Goal: Transaction & Acquisition: Obtain resource

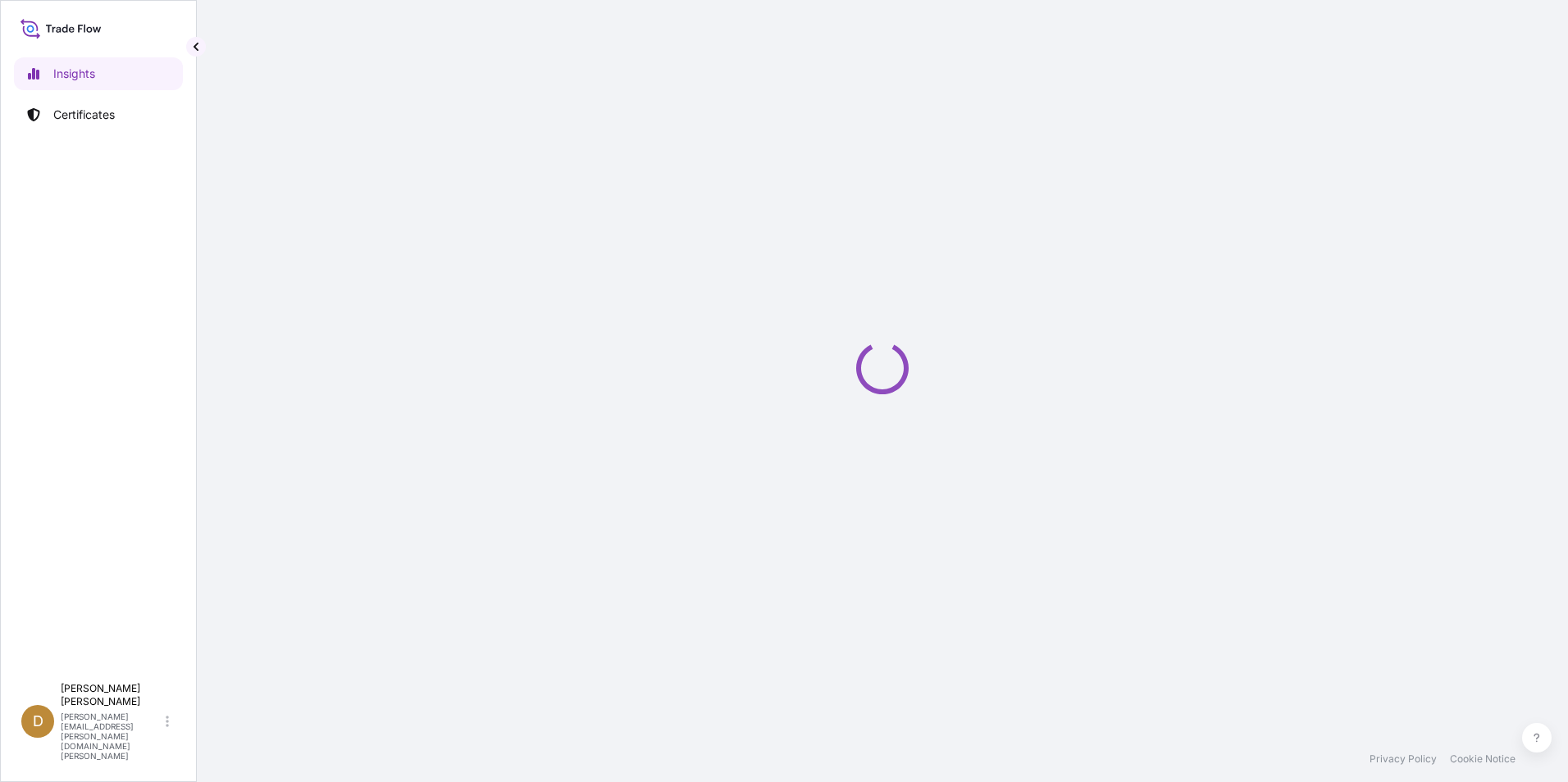
select select "2025"
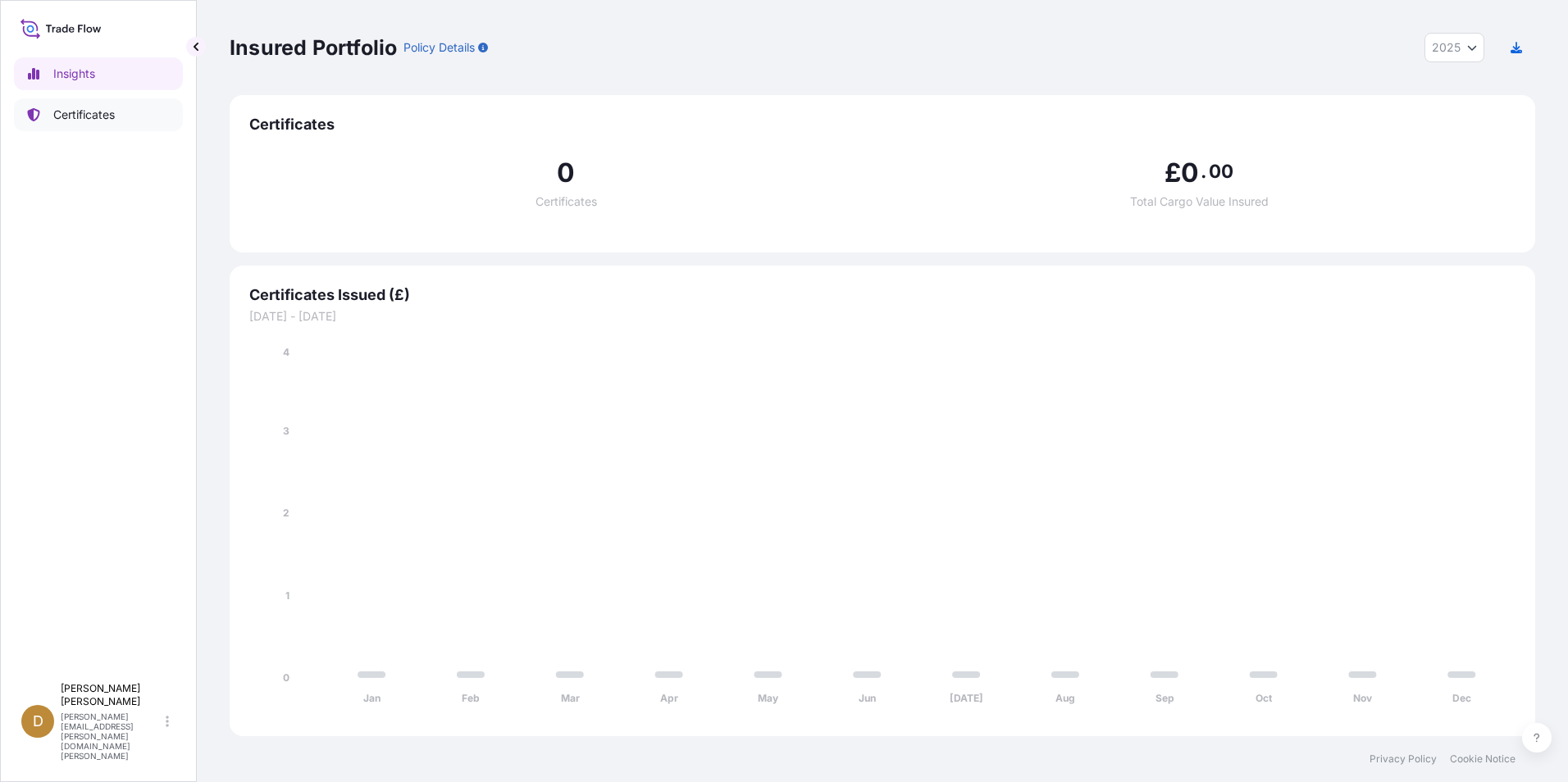
click at [85, 119] on p "Certificates" at bounding box center [84, 114] width 61 height 16
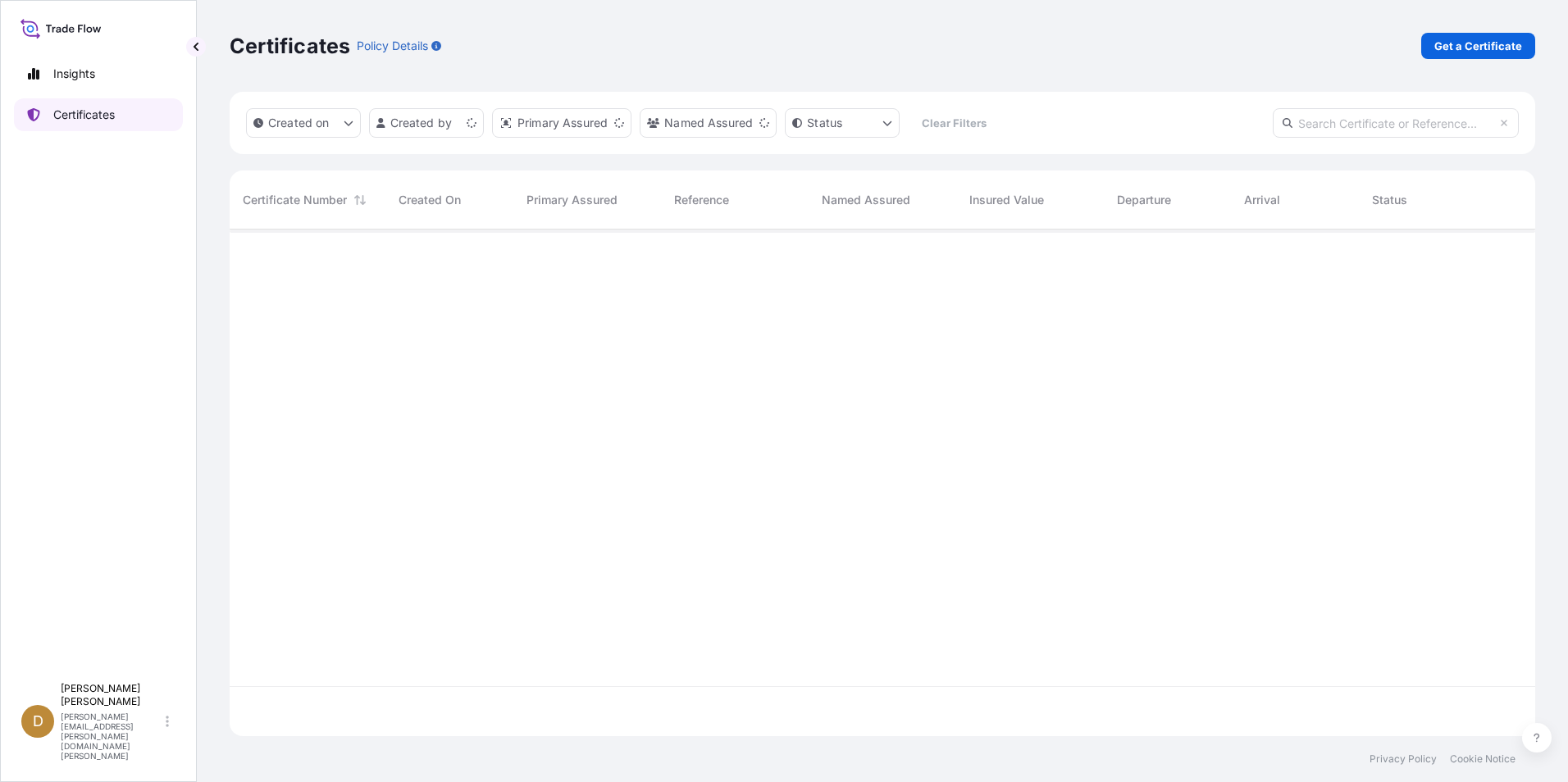
scroll to position [503, 1293]
click at [1500, 54] on p "Get a Certificate" at bounding box center [1477, 45] width 88 height 16
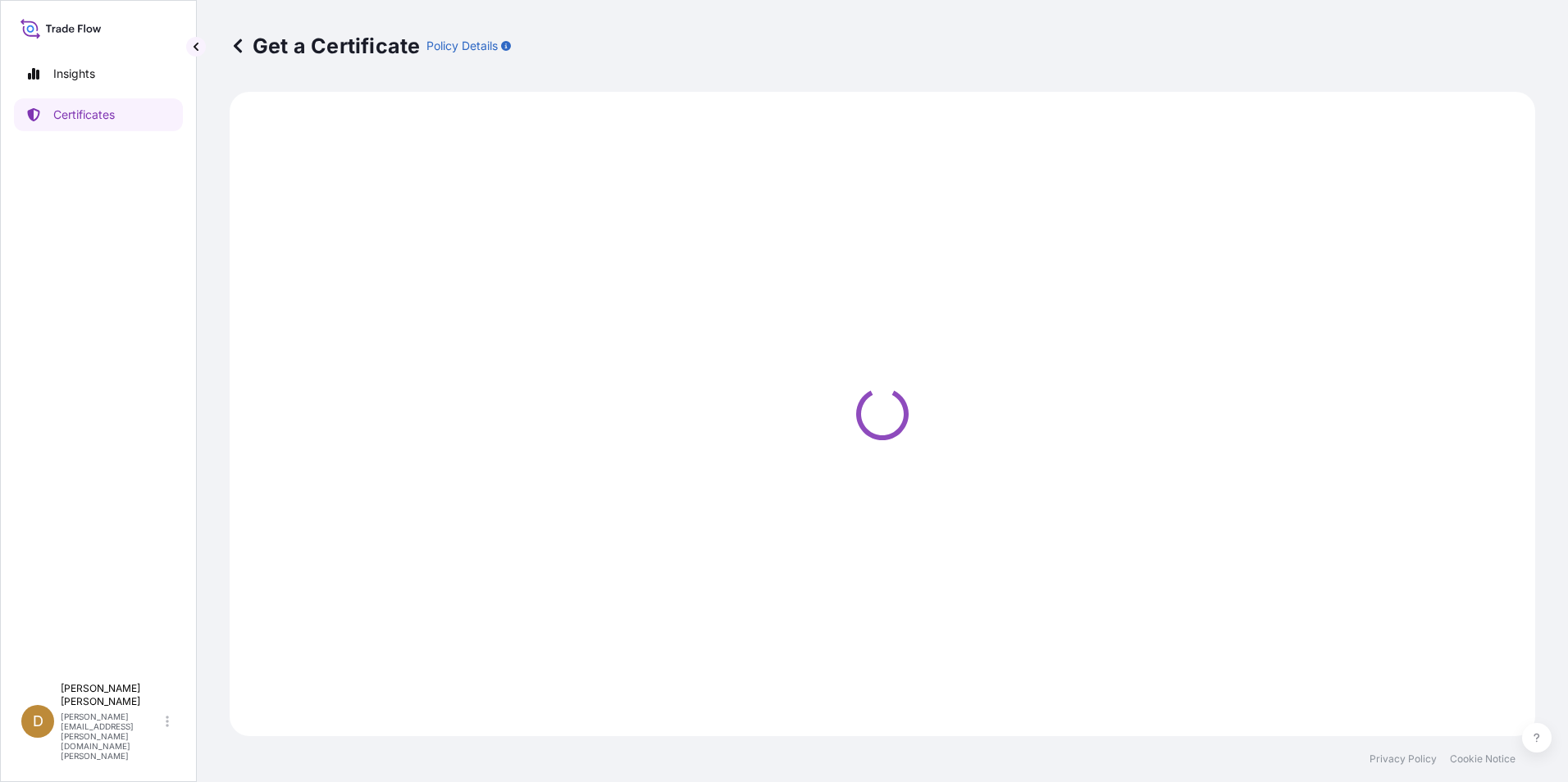
select select "Ocean Vessel"
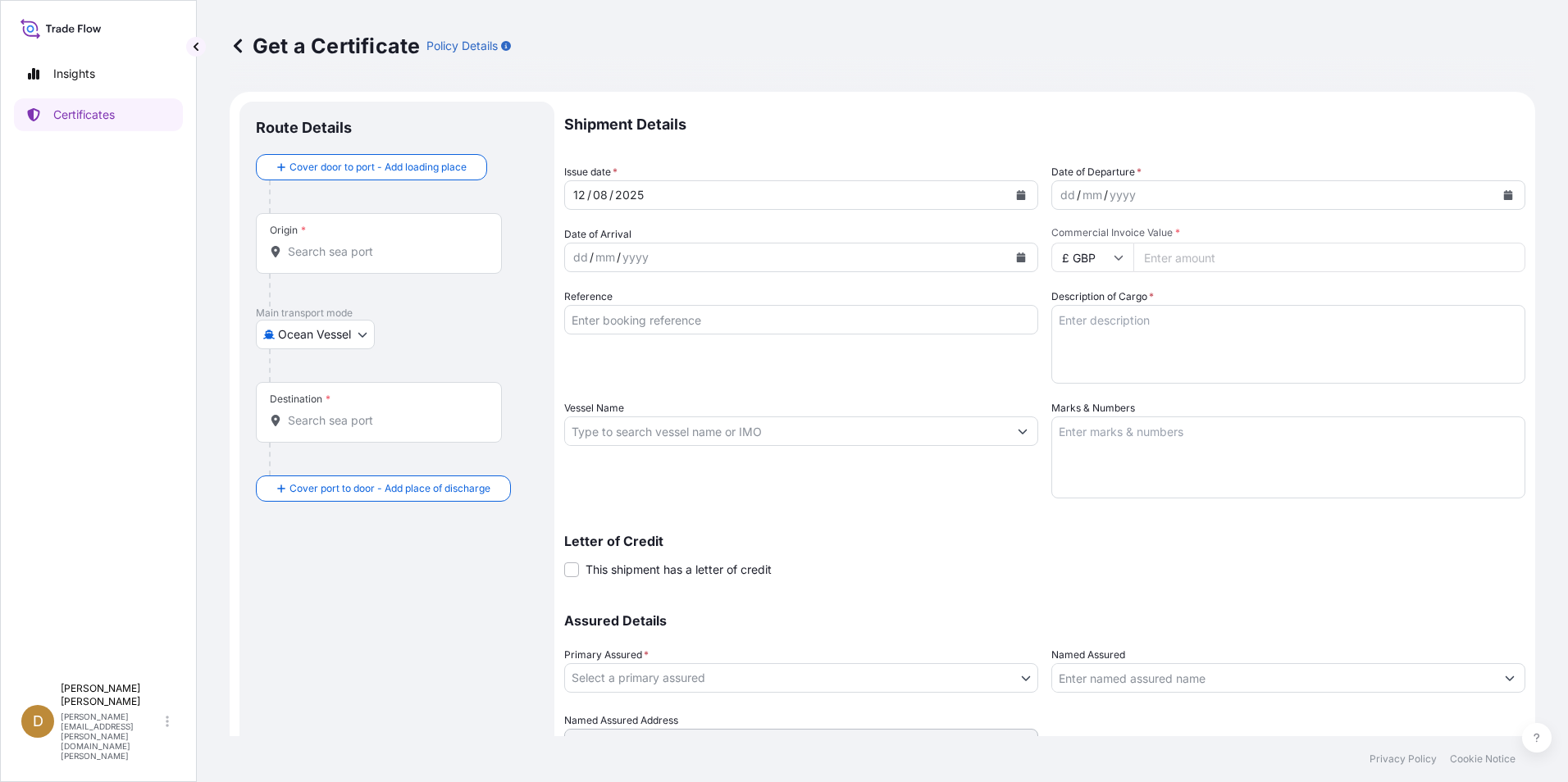
click at [380, 251] on input "Origin *" at bounding box center [384, 251] width 194 height 16
paste input "USLAX"
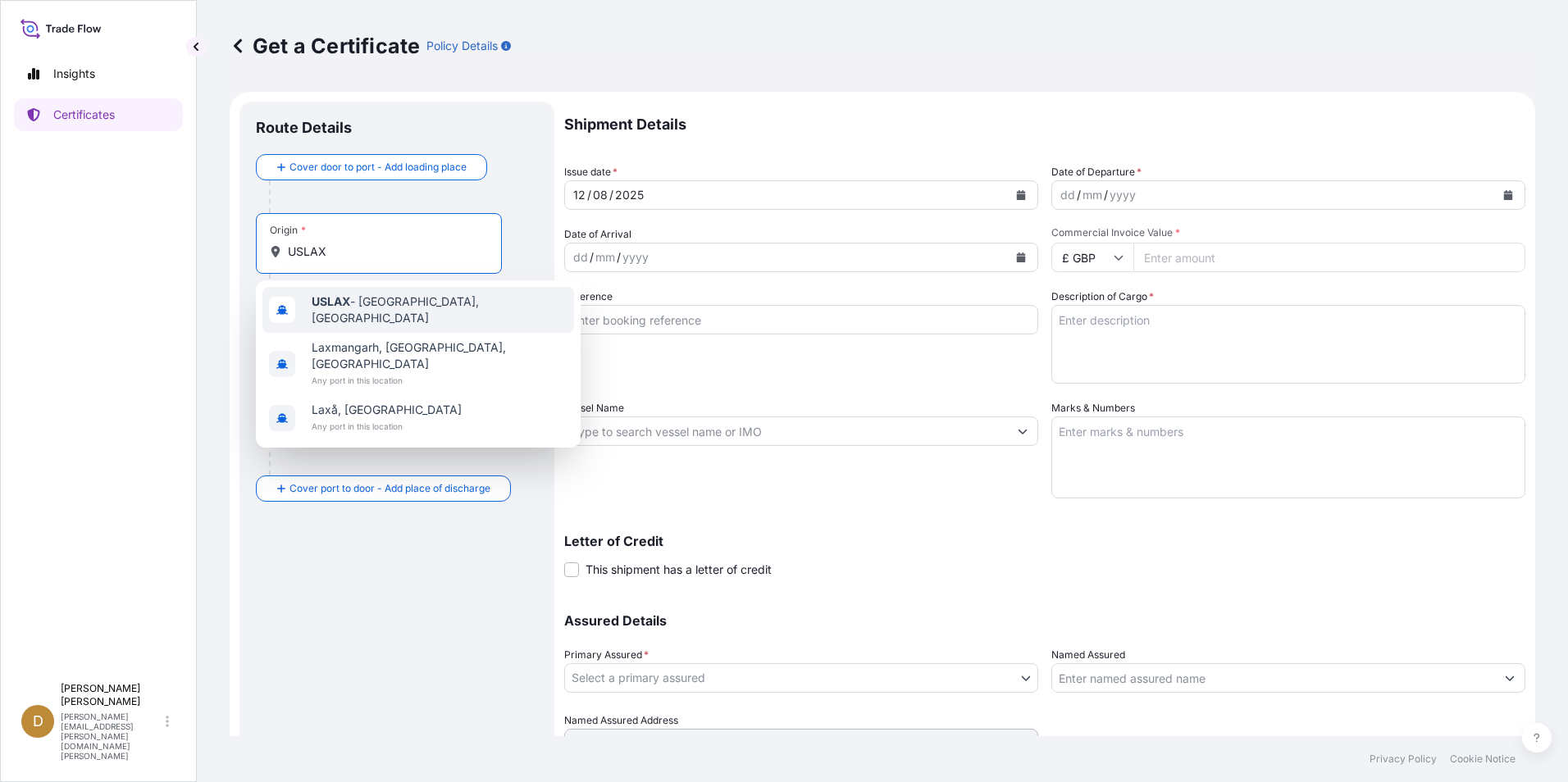
click at [336, 304] on b "USLAX" at bounding box center [330, 301] width 38 height 14
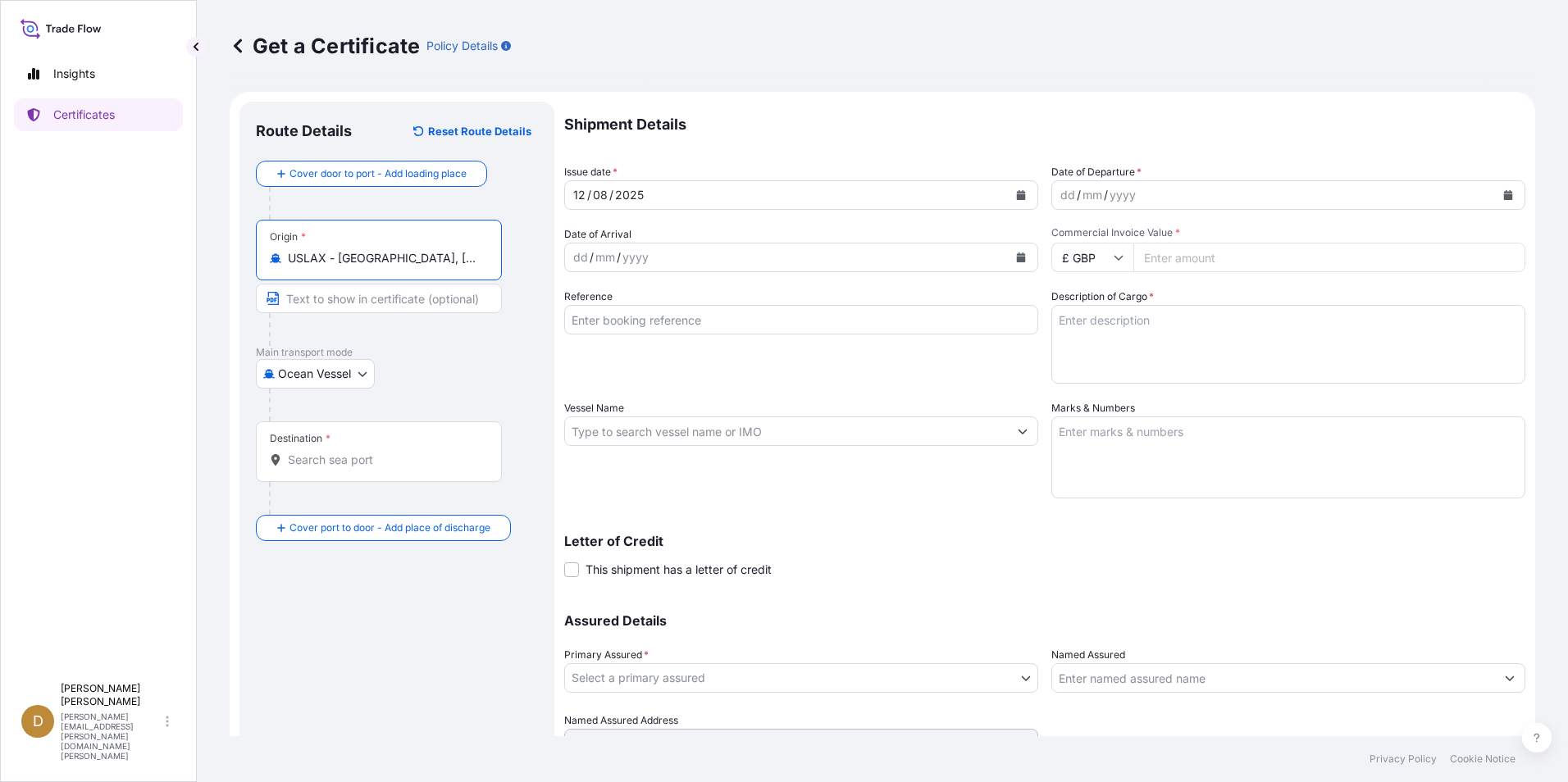
type input "USLAX - [GEOGRAPHIC_DATA], [GEOGRAPHIC_DATA]"
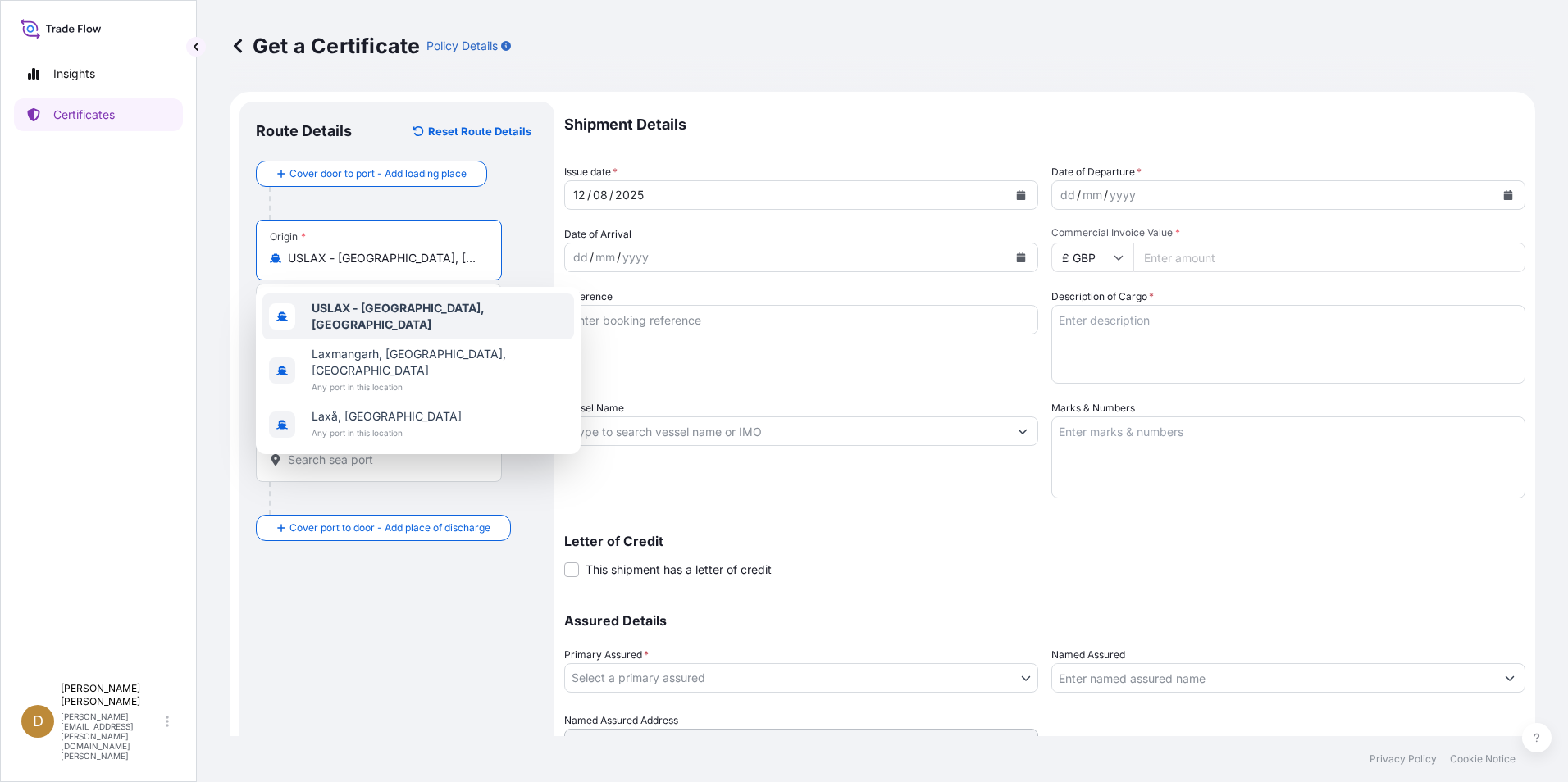
click at [435, 307] on b "USLAX - [GEOGRAPHIC_DATA], [GEOGRAPHIC_DATA]" at bounding box center [397, 316] width 173 height 31
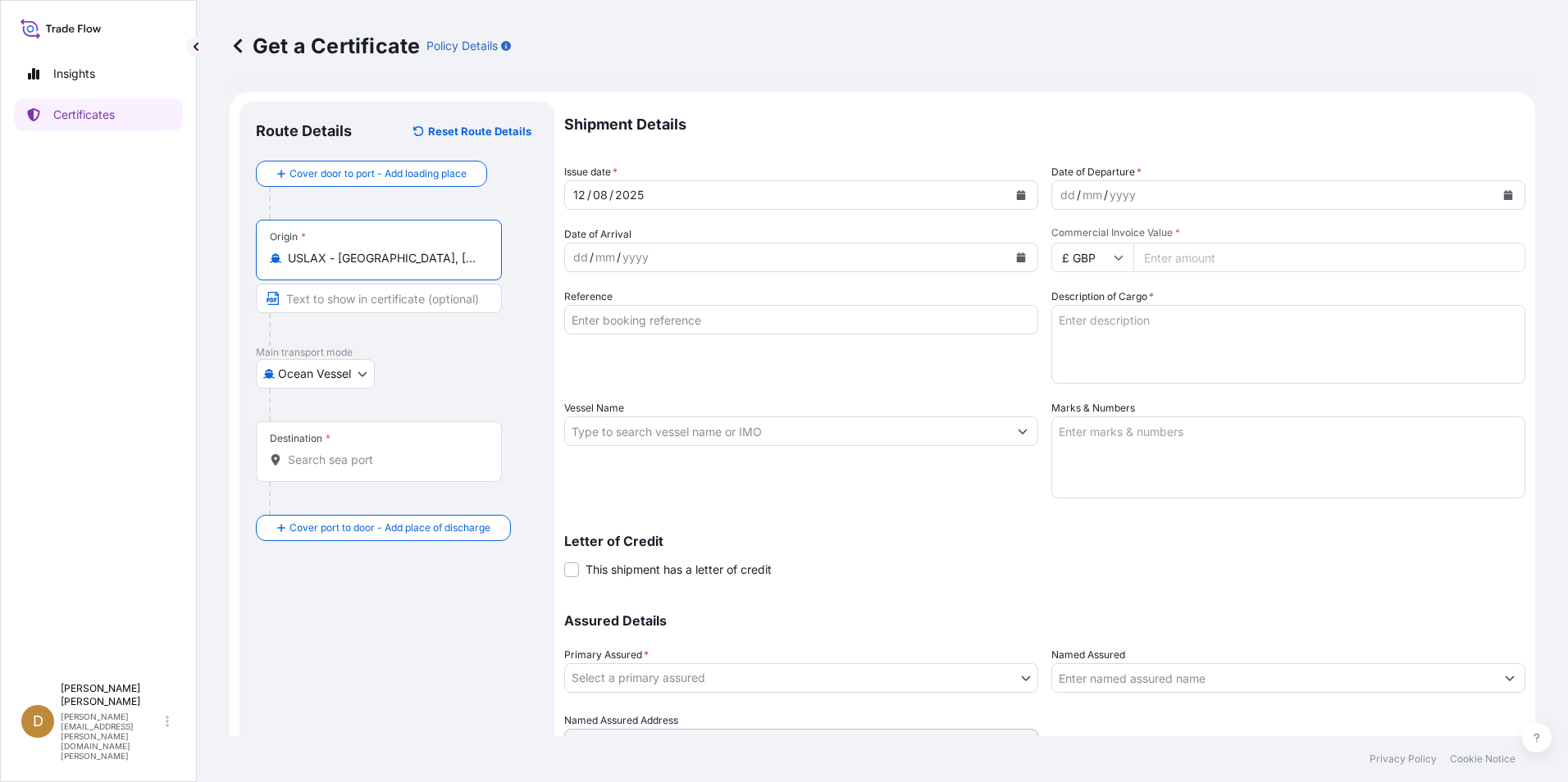
click at [317, 458] on input "Destination *" at bounding box center [384, 459] width 194 height 16
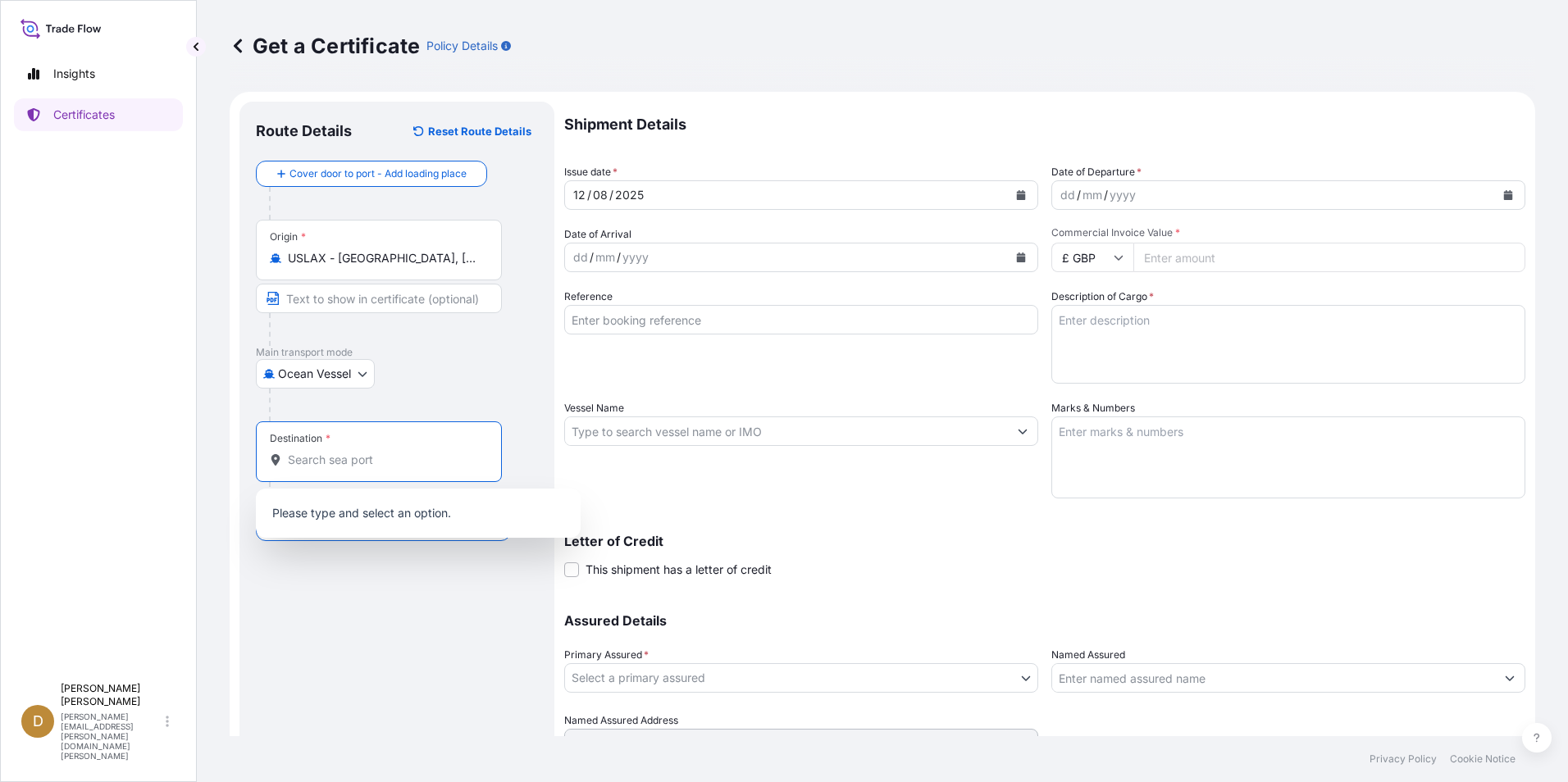
paste input "IDBPN"
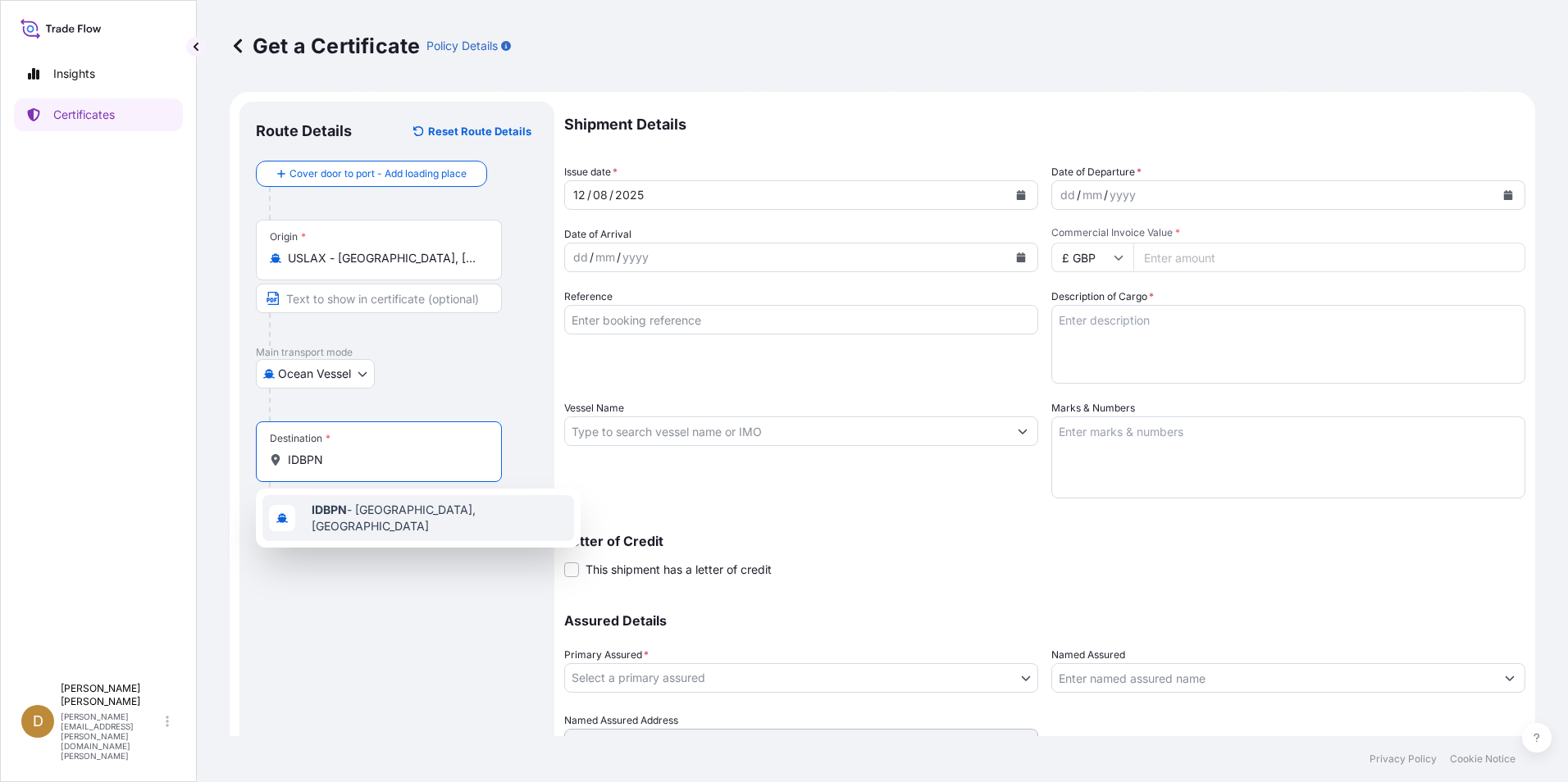
click at [421, 519] on span "IDBPN - [GEOGRAPHIC_DATA], [GEOGRAPHIC_DATA]" at bounding box center [439, 518] width 256 height 33
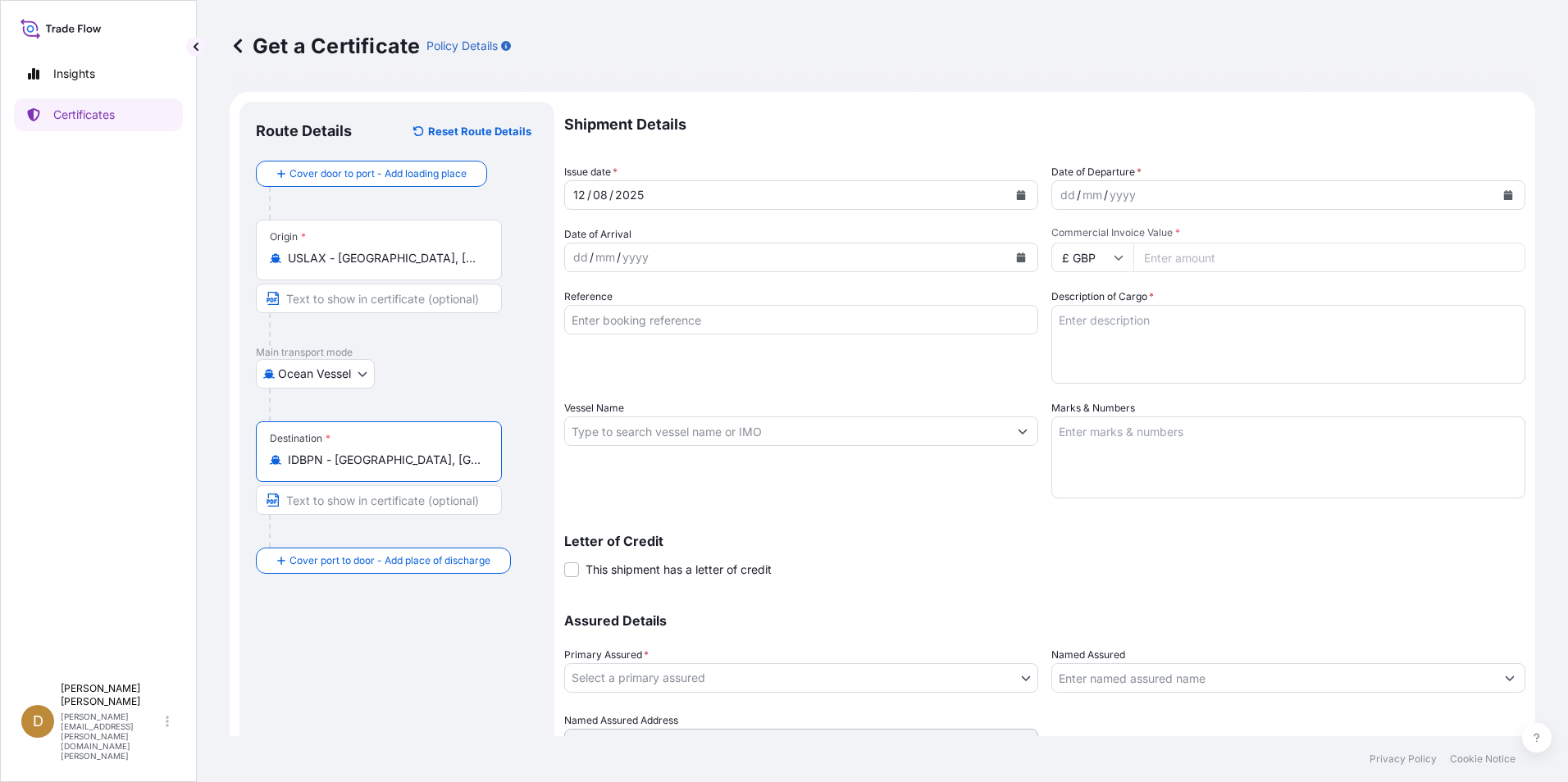
type input "IDBPN - [GEOGRAPHIC_DATA], [GEOGRAPHIC_DATA]"
click at [1503, 195] on icon "Calendar" at bounding box center [1508, 196] width 9 height 10
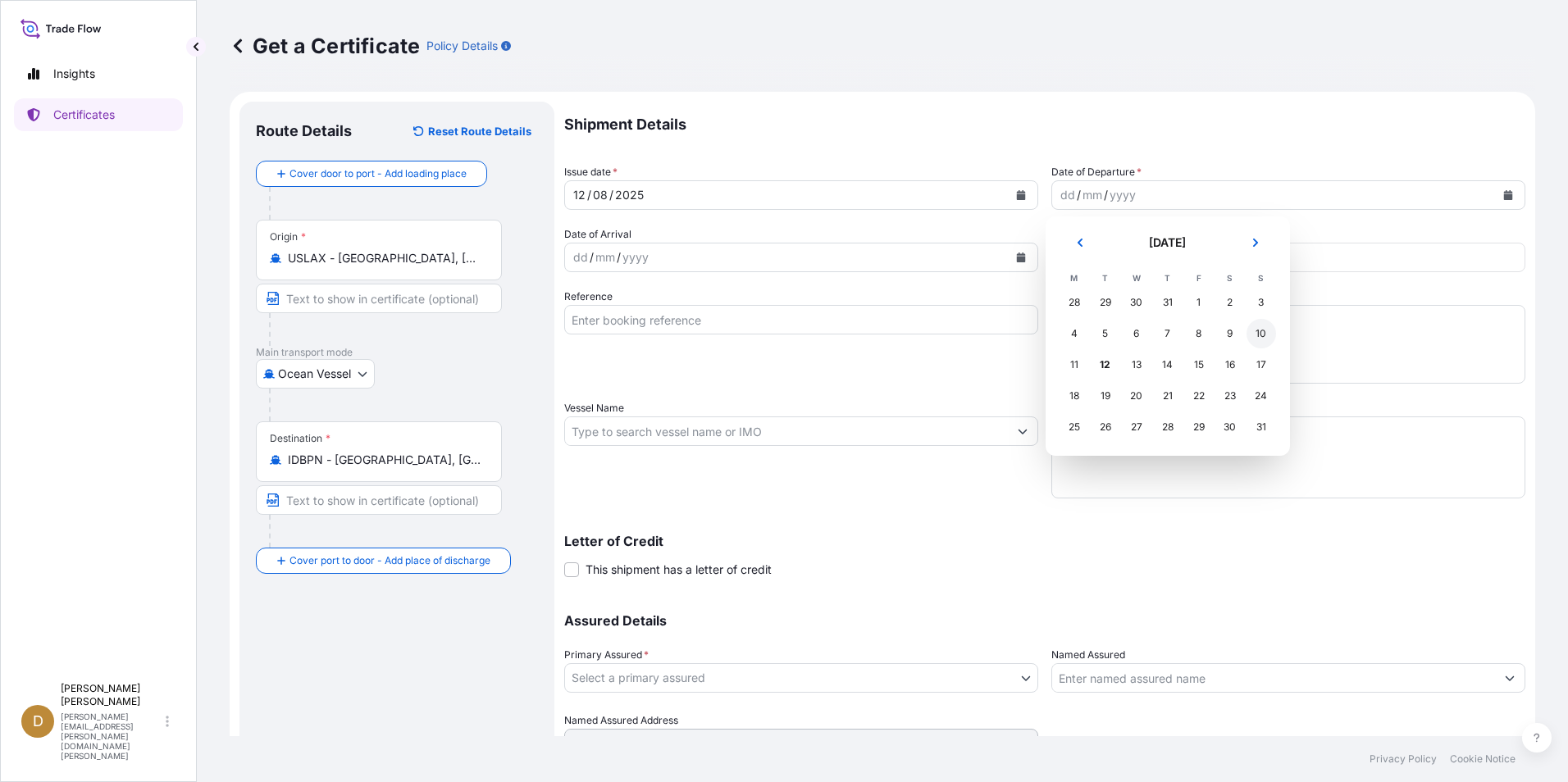
click at [1265, 332] on div "10" at bounding box center [1261, 333] width 30 height 30
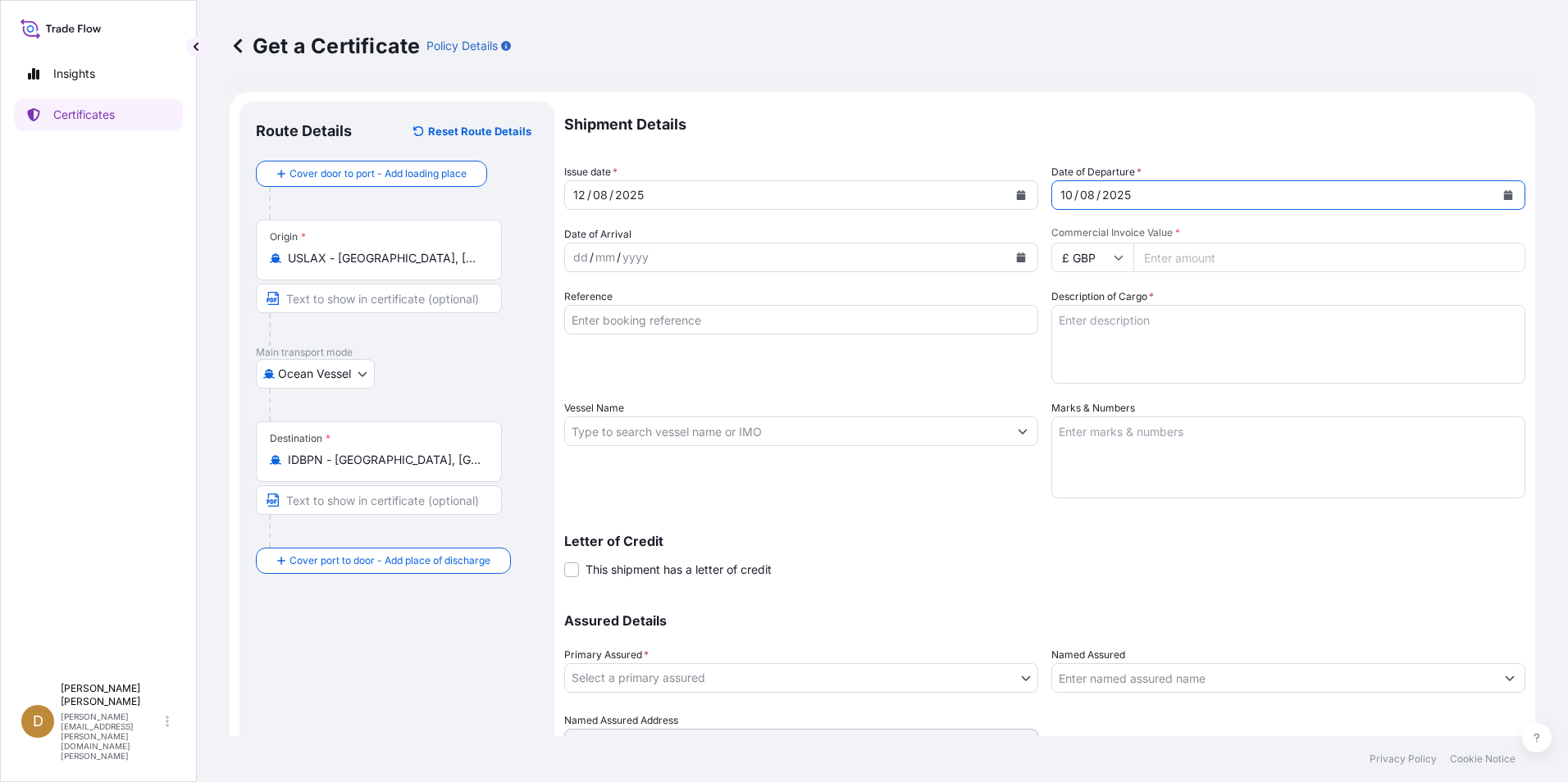
click at [1111, 264] on input "£ GBP" at bounding box center [1092, 257] width 82 height 30
click at [1092, 376] on div "$ USD" at bounding box center [1086, 371] width 69 height 31
type input "$ USD"
click at [1208, 260] on input "Commercial Invoice Value *" at bounding box center [1329, 257] width 392 height 30
click at [1210, 255] on input "Commercial Invoice Value *" at bounding box center [1329, 257] width 392 height 30
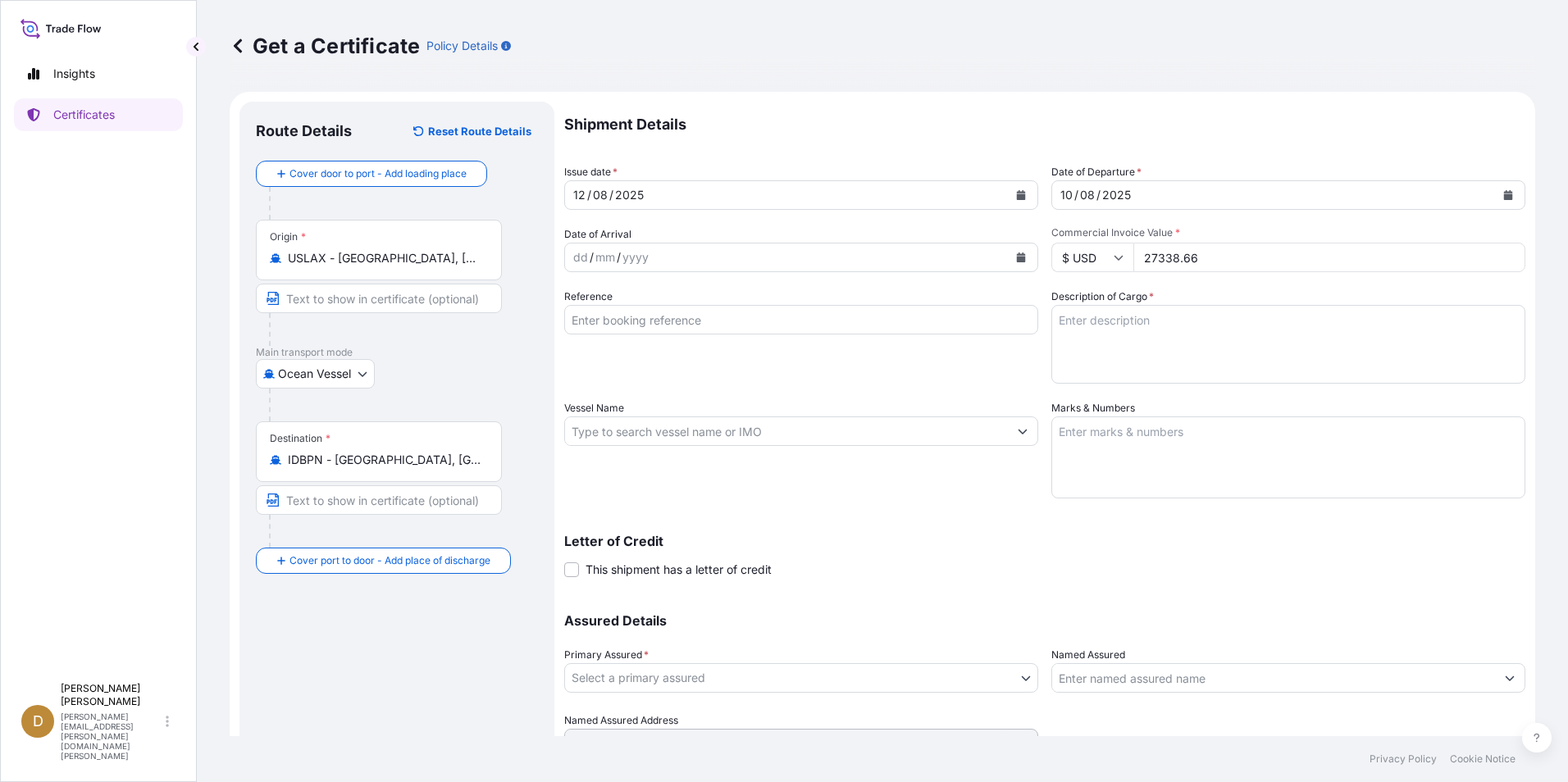
type input "27338.66"
click at [777, 314] on input "Reference" at bounding box center [800, 320] width 474 height 30
click at [801, 320] on input "Reference" at bounding box center [800, 320] width 474 height 30
paste input "S05126792"
type input "S05126792"
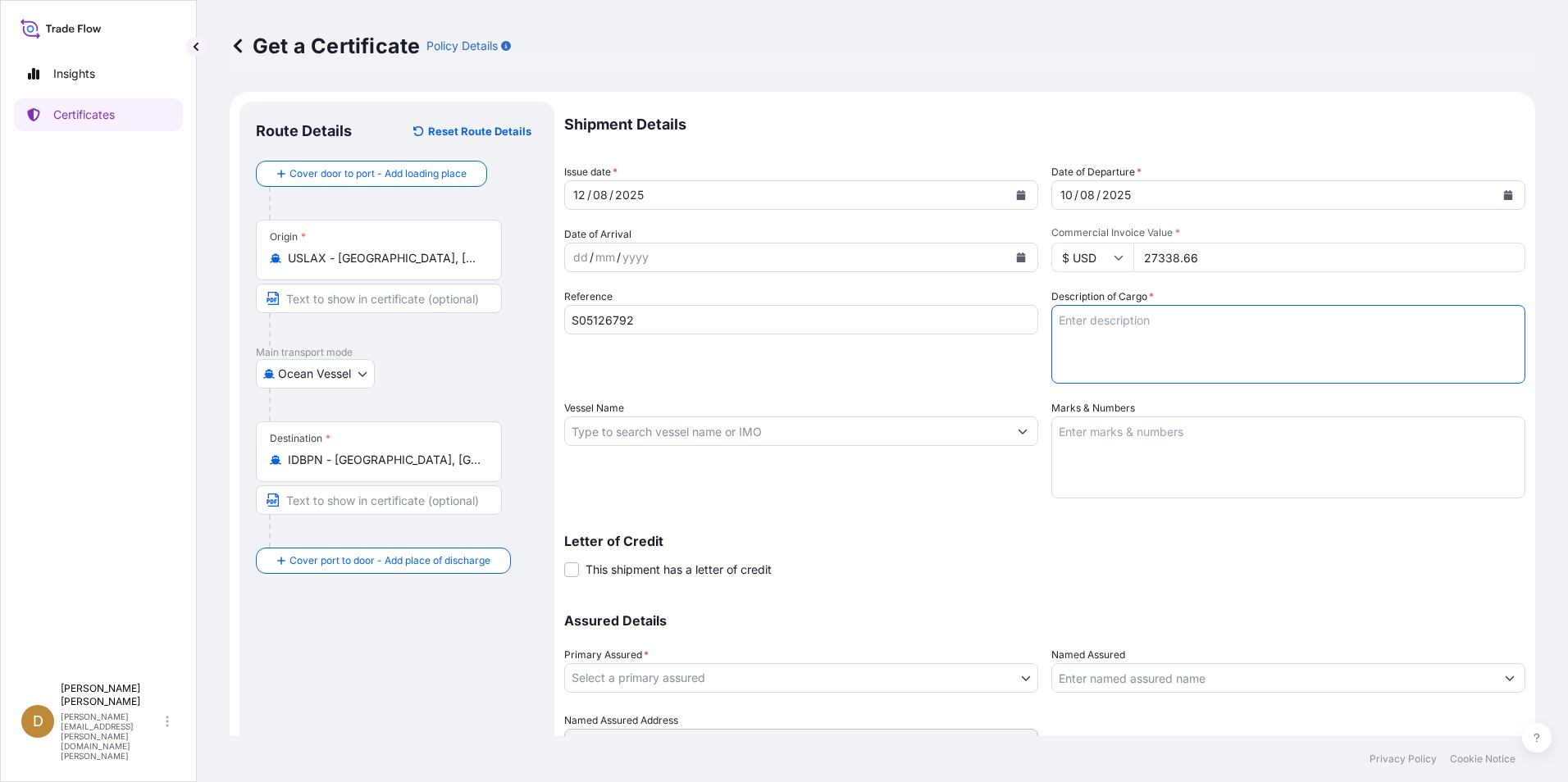
click at [1172, 343] on textarea "Description of Cargo *" at bounding box center [1287, 344] width 474 height 79
click at [1212, 340] on textarea "Description of Cargo *" at bounding box center [1287, 344] width 474 height 79
paste textarea "8431.49.9044 - EXCAVATING TEETH 7318.24.0000 - COTTERS AND LOCKING DEVICES"
click at [1255, 320] on textarea "8431.49.9044 - EXCAVATING TEETH 7318.24.0000 - COTTERS AND LOCKING DEVICES" at bounding box center [1287, 344] width 474 height 79
type textarea "8431.49.9044 - EXCAVATING TEETH 7318.24.0000 - COTTERS AND LOCKING DEVICES"
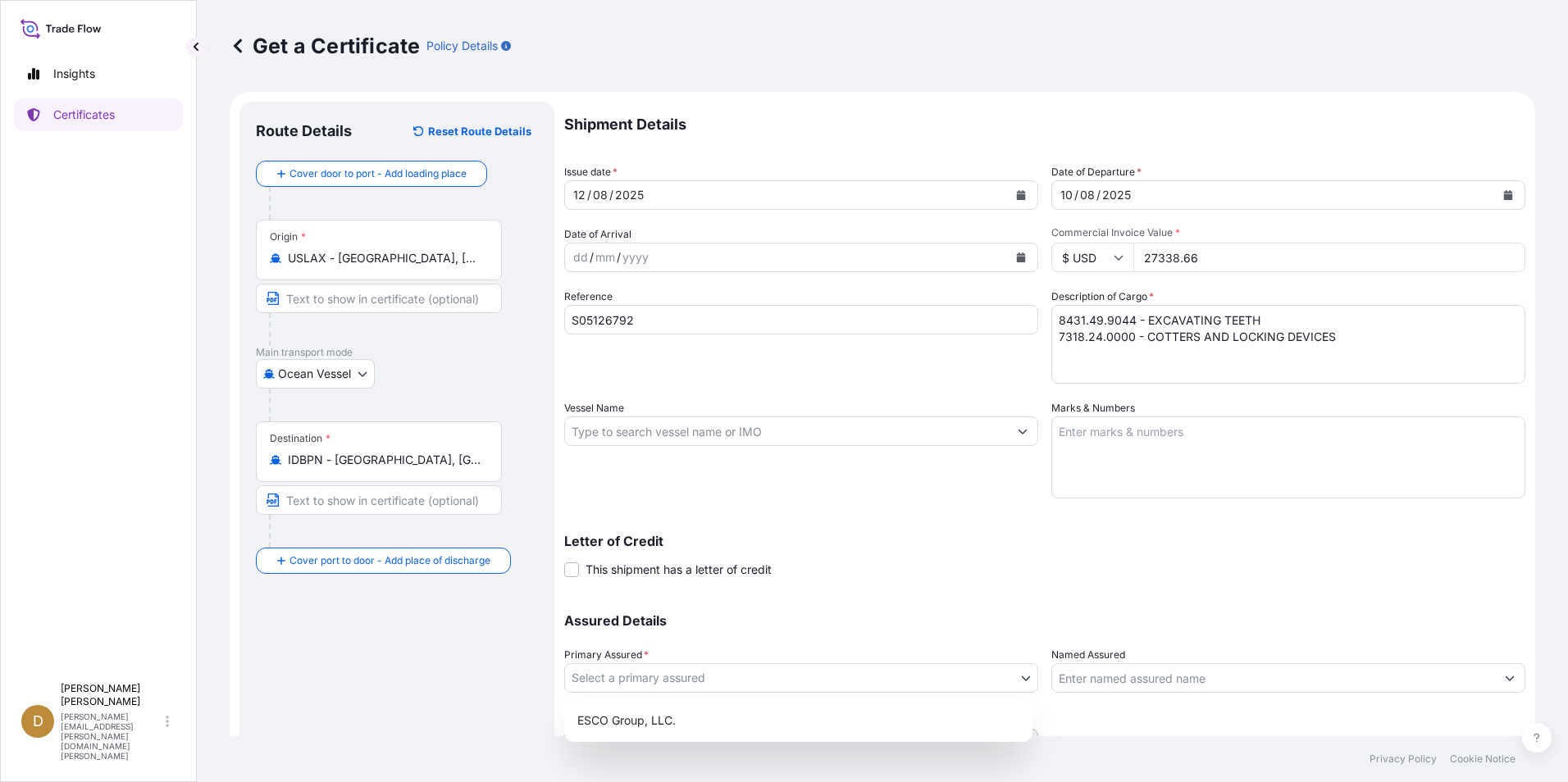
click at [996, 666] on body "Insights Certificates D Dancel Canelas [EMAIL_ADDRESS][PERSON_NAME][DOMAIN_NAME…" at bounding box center [784, 391] width 1568 height 782
click at [659, 717] on div "ESCO Group, LLC." at bounding box center [798, 720] width 455 height 30
select select "31790"
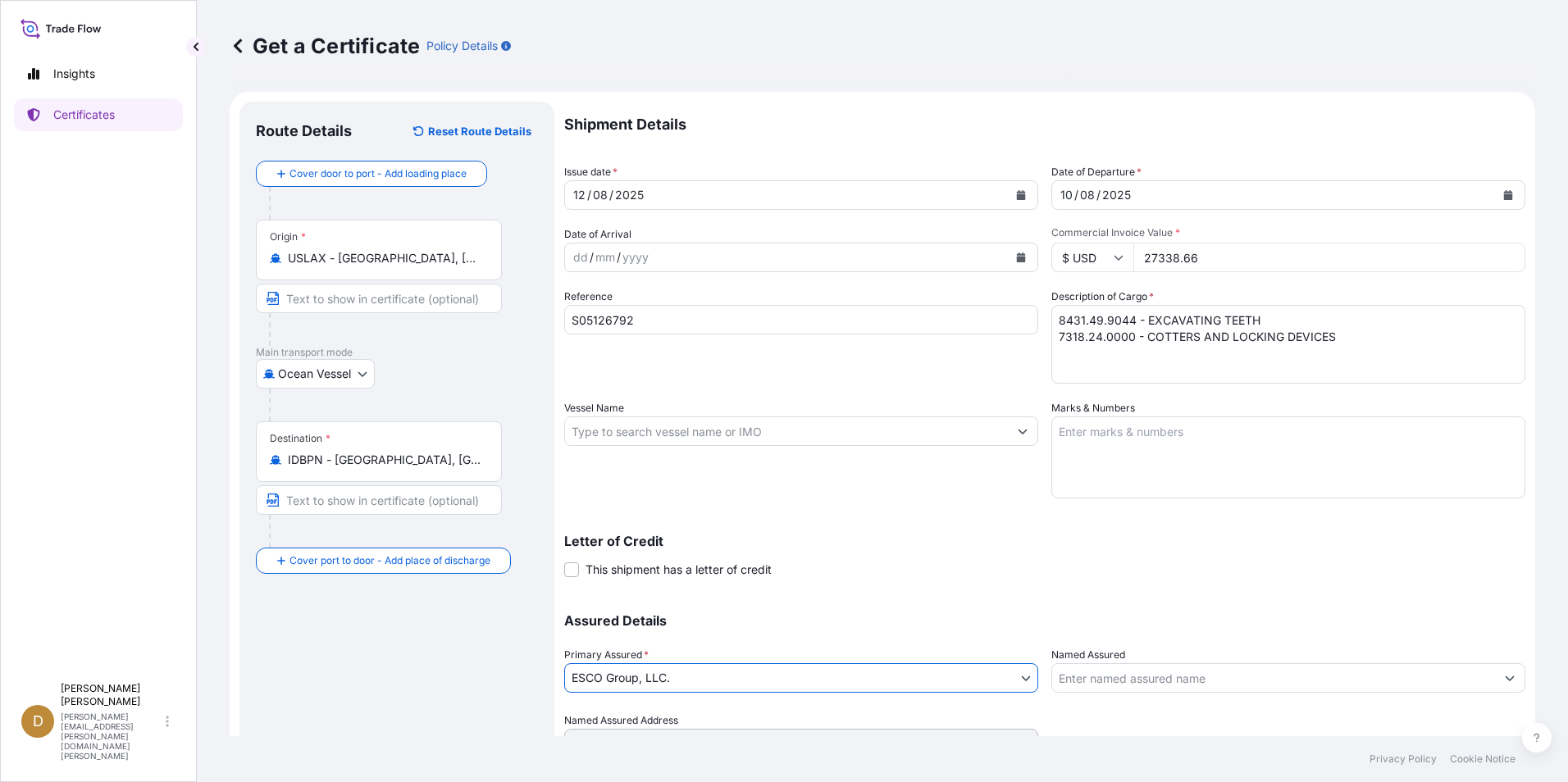
click at [1204, 673] on input "Named Assured" at bounding box center [1273, 677] width 443 height 30
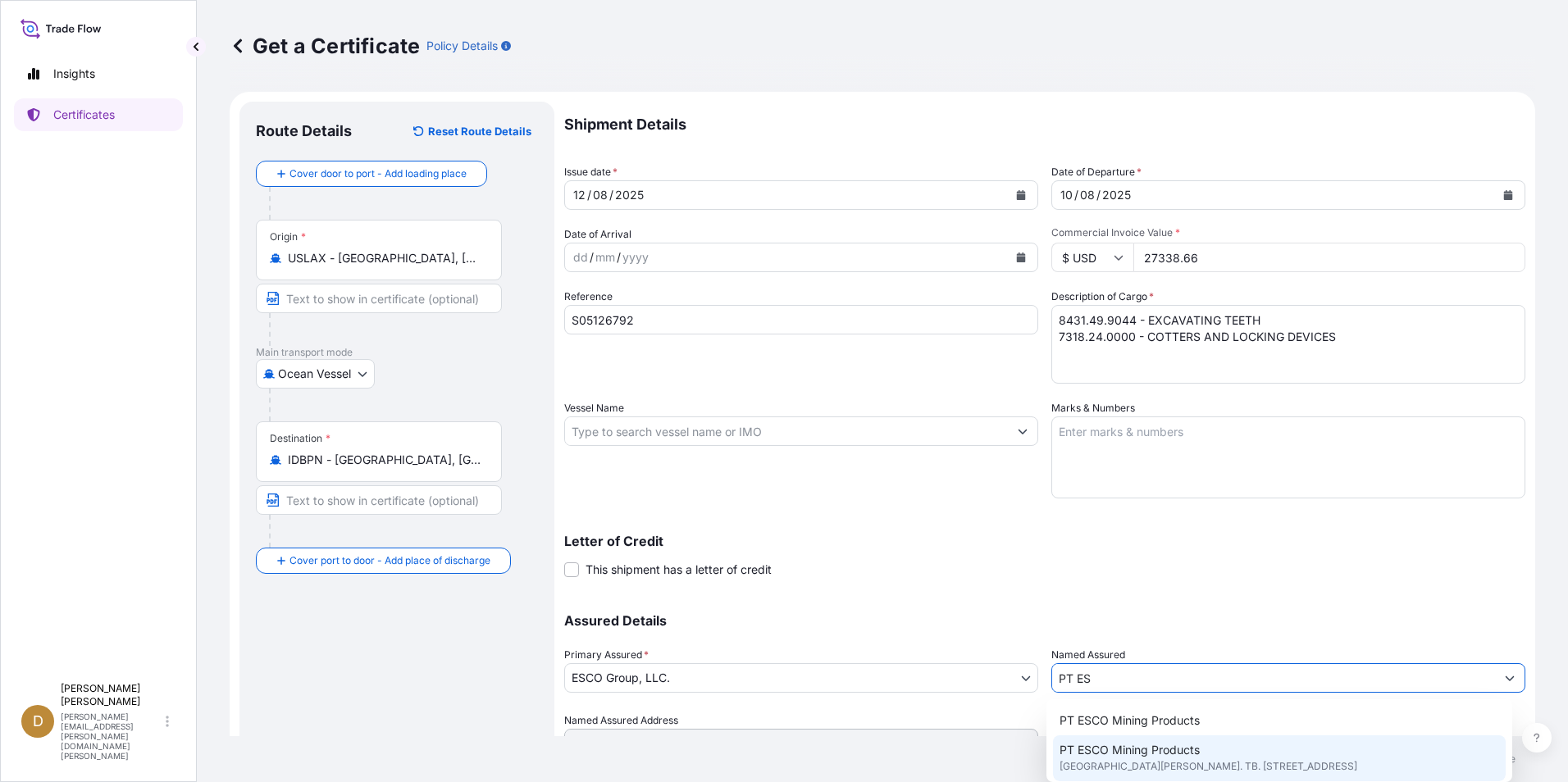
click at [1110, 752] on span "PT ESCO Mining Products" at bounding box center [1129, 750] width 140 height 16
type input "PT ESCO Mining Products"
type input "[GEOGRAPHIC_DATA][PERSON_NAME]. TB. Simatupang No. 2"
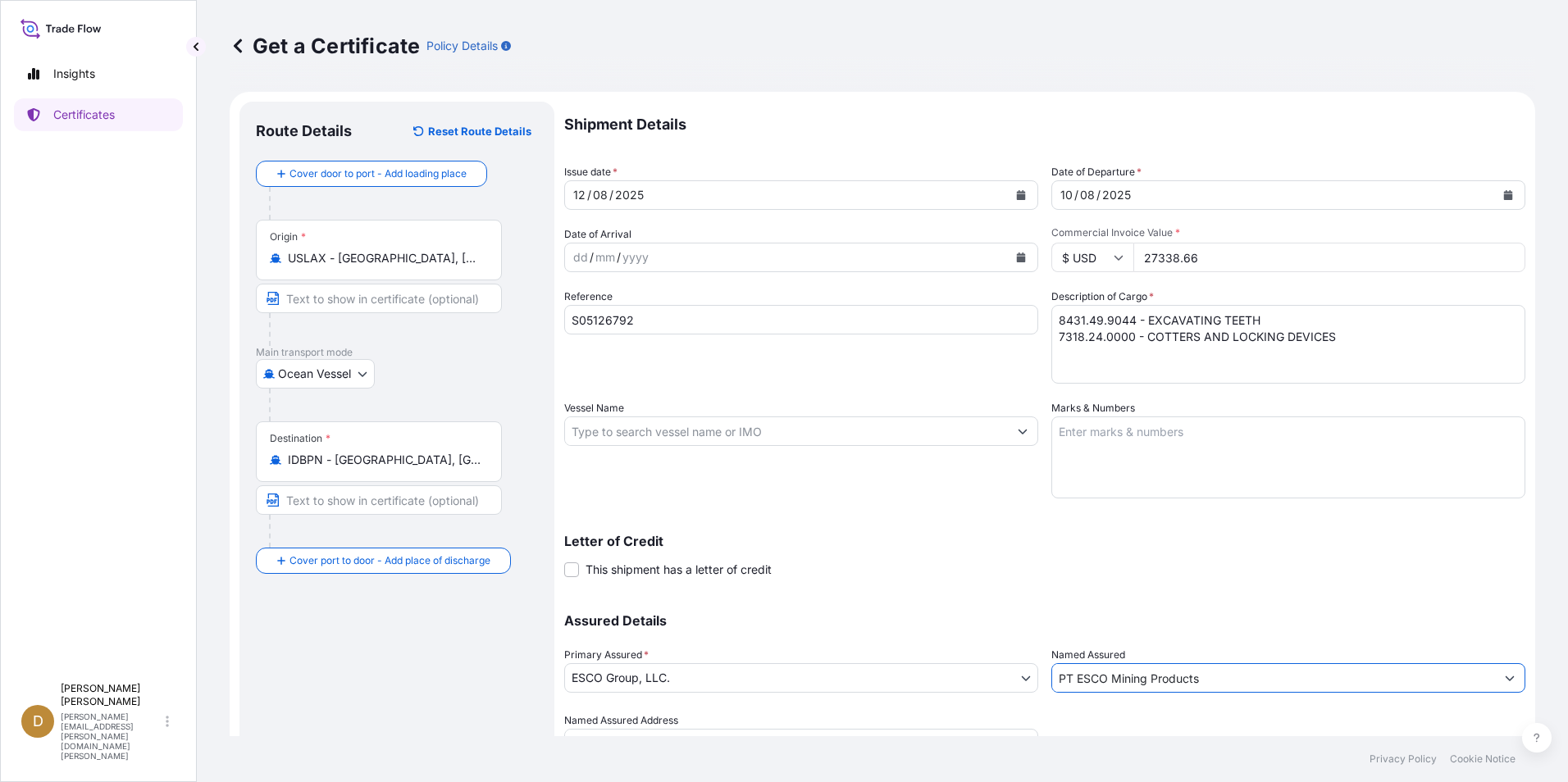
scroll to position [78, 0]
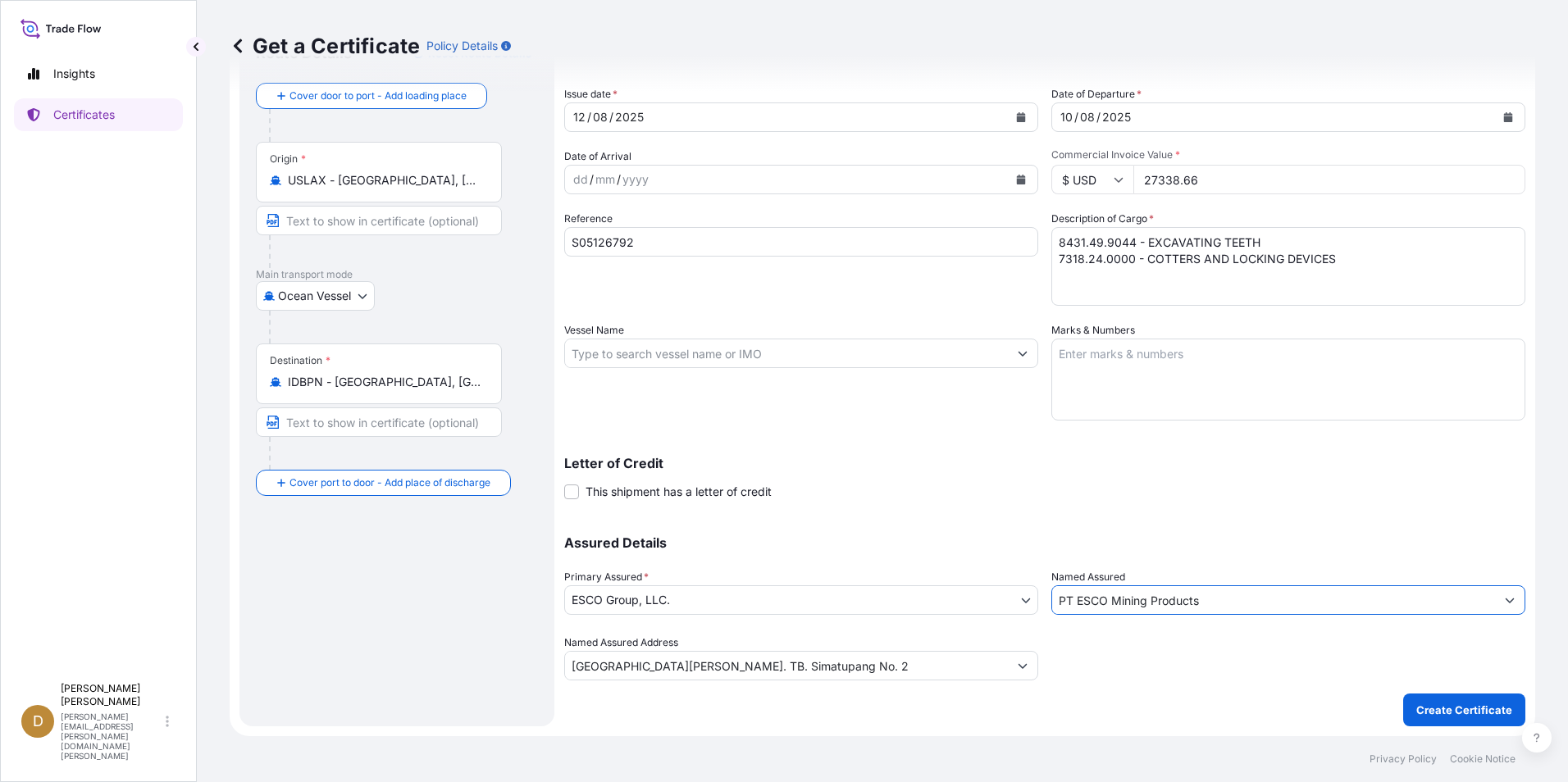
type input "PT ESCO Mining Products"
click at [1368, 71] on div "Get a Certificate Policy Details" at bounding box center [882, 46] width 1305 height 92
click at [1468, 707] on p "Create Certificate" at bounding box center [1463, 709] width 96 height 16
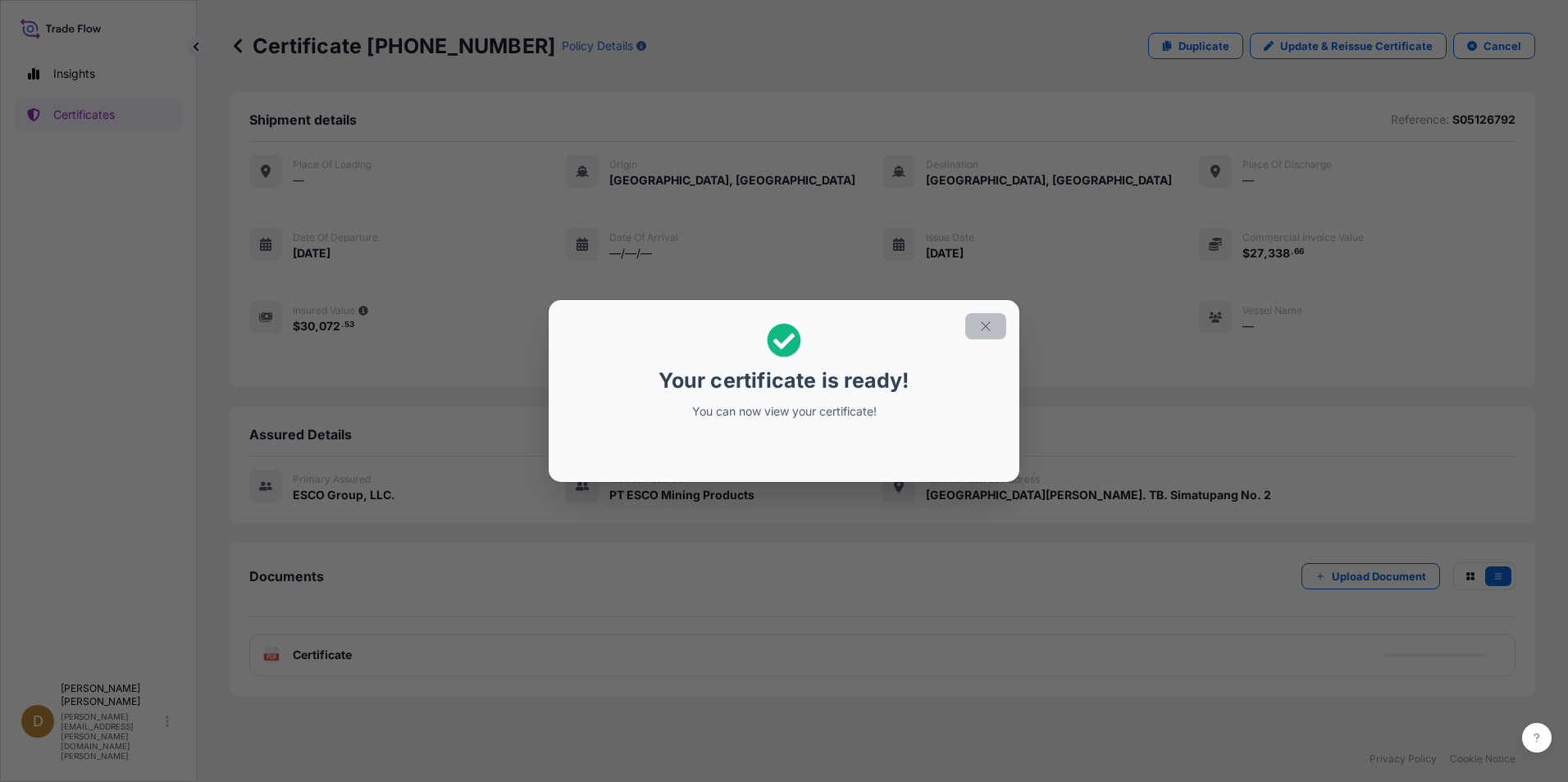
click at [985, 327] on icon "button" at bounding box center [985, 326] width 9 height 9
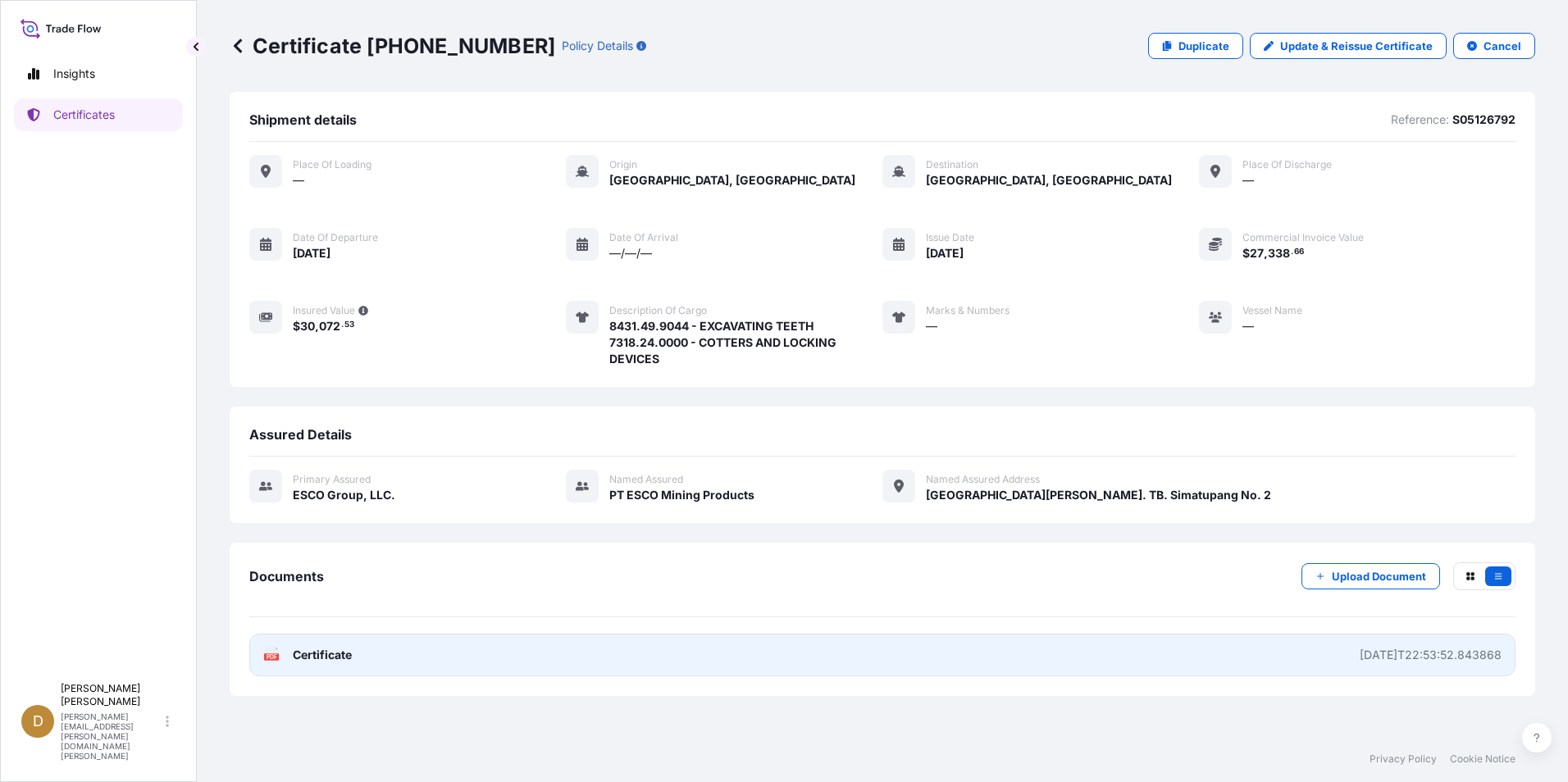
click at [1431, 657] on div "[DATE]T22:53:52.843868" at bounding box center [1430, 654] width 142 height 16
